Goal: Task Accomplishment & Management: Use online tool/utility

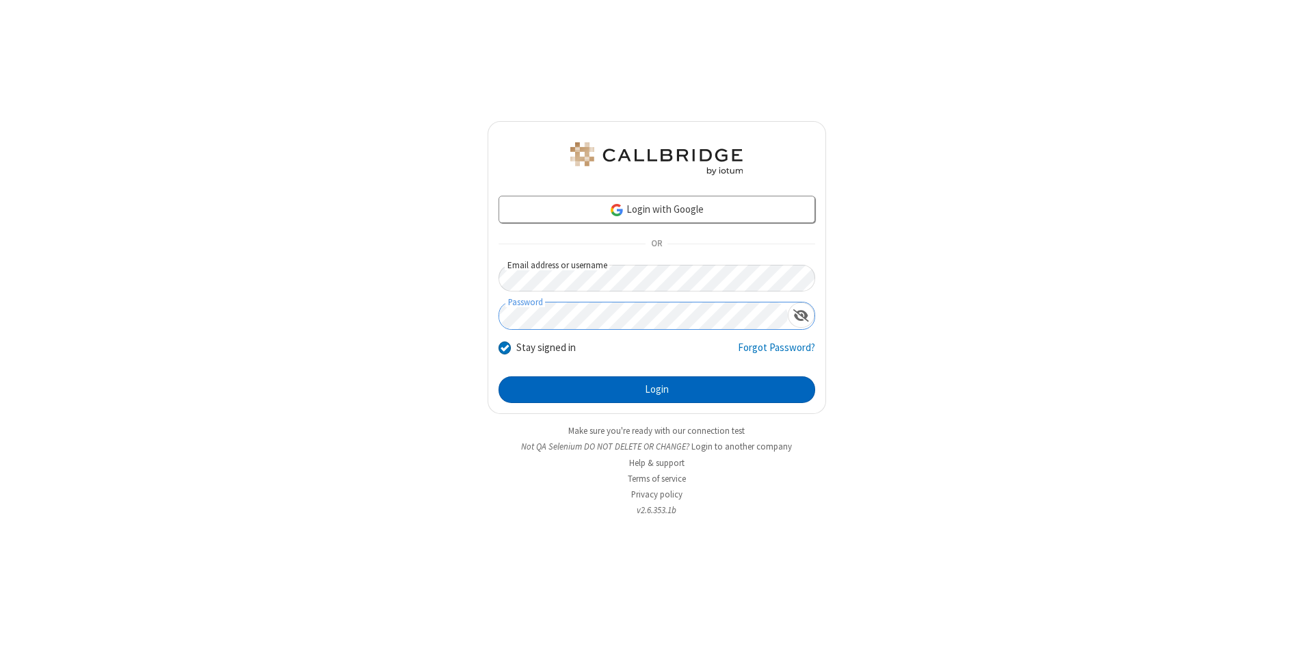
click at [657, 390] on button "Login" at bounding box center [657, 389] width 317 height 27
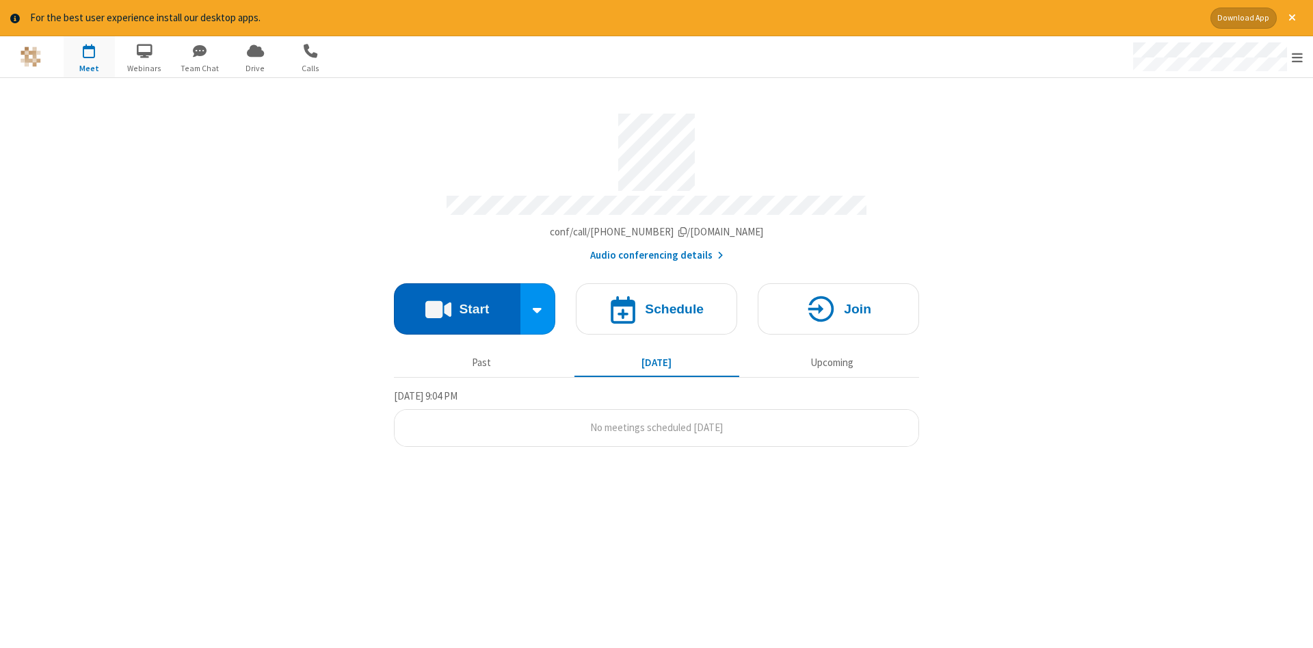
click at [457, 304] on button "Start" at bounding box center [457, 308] width 127 height 51
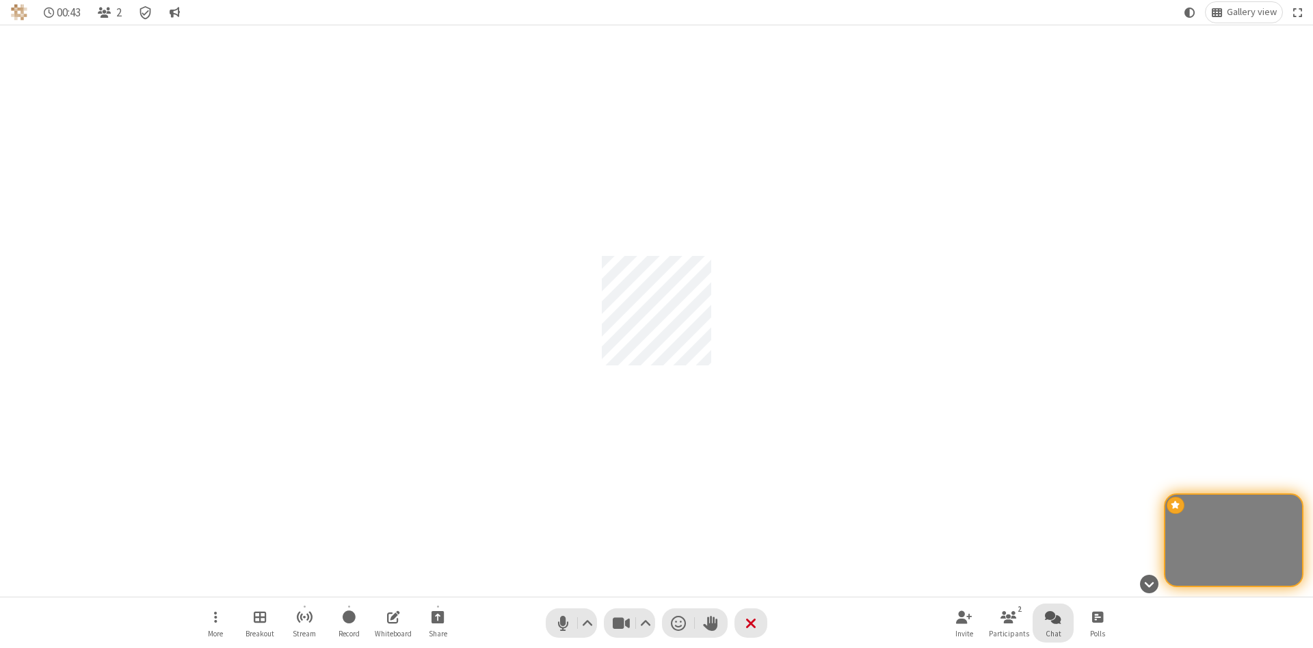
click at [1053, 616] on span "Open chat" at bounding box center [1053, 616] width 16 height 17
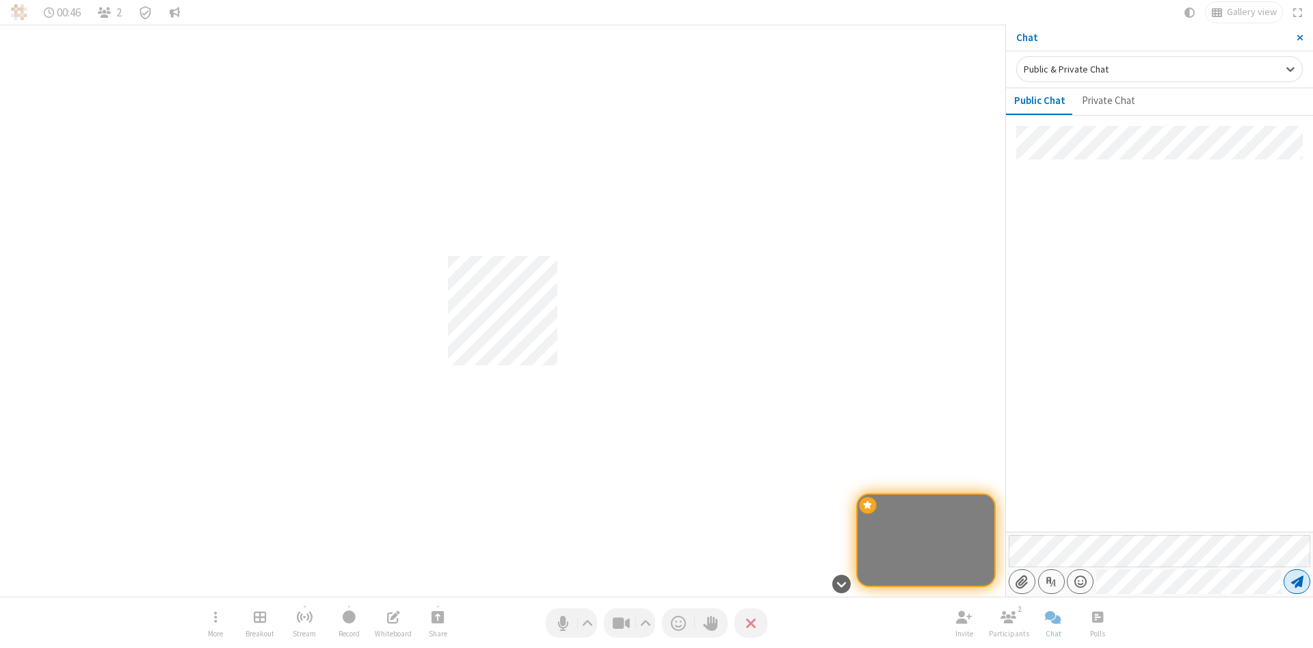
click at [1297, 581] on span "Send message" at bounding box center [1297, 582] width 12 height 14
